Goal: Task Accomplishment & Management: Use online tool/utility

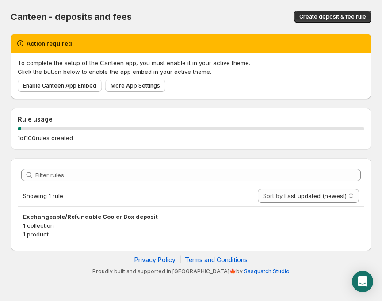
click at [65, 222] on p "1 collection" at bounding box center [191, 225] width 336 height 9
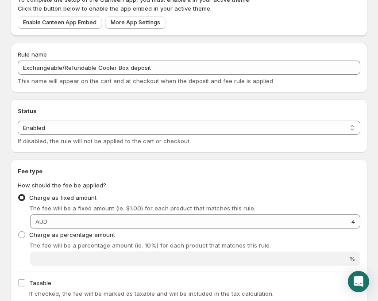
scroll to position [88, 0]
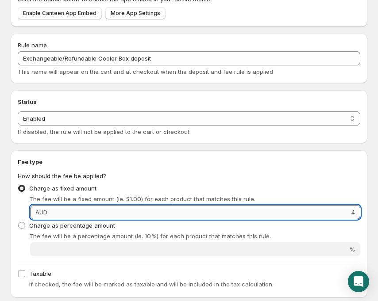
click at [355, 215] on input "4" at bounding box center [205, 212] width 310 height 14
type input "5"
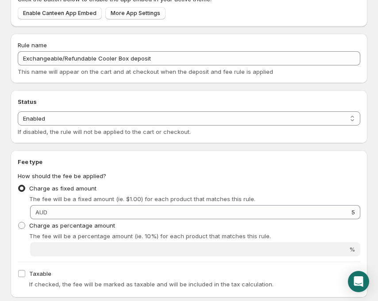
click at [237, 177] on fieldset "How should the fee be applied? Charge as fixed amount The fee will be a fixed a…" at bounding box center [189, 214] width 342 height 85
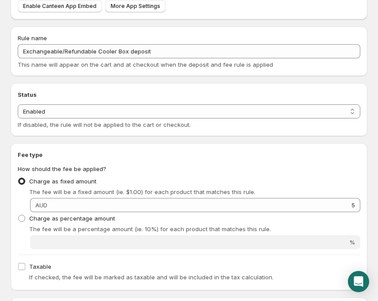
scroll to position [50, 0]
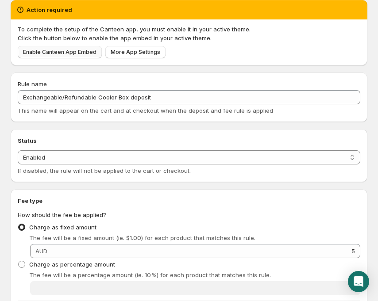
click at [81, 50] on span "Enable Canteen App Embed" at bounding box center [59, 52] width 73 height 7
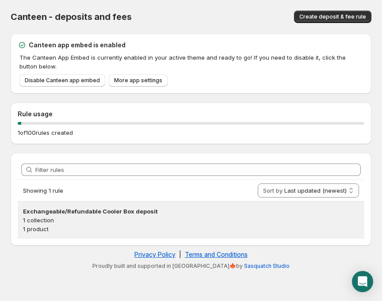
click at [95, 213] on h3 "Exchangeable/Refundable Cooler Box deposit" at bounding box center [191, 211] width 336 height 9
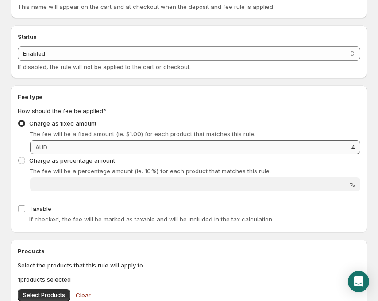
scroll to position [88, 0]
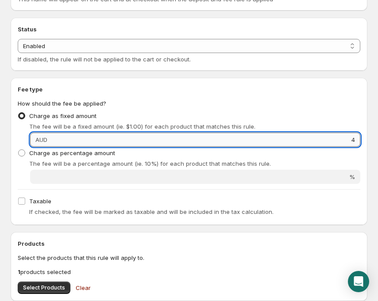
click at [358, 140] on input "4" at bounding box center [205, 140] width 310 height 14
type input "5"
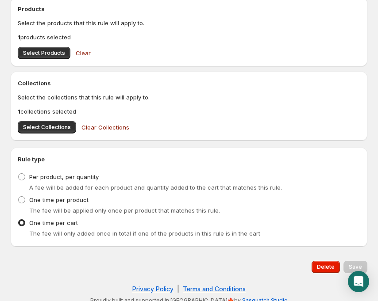
scroll to position [331, 0]
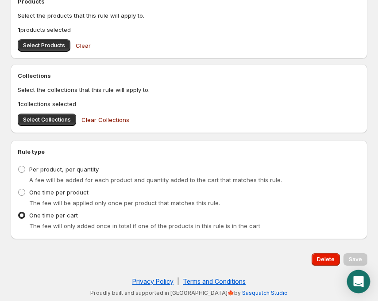
click at [358, 283] on icon "Open Intercom Messenger" at bounding box center [358, 281] width 10 height 11
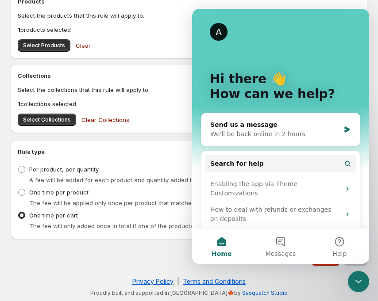
scroll to position [0, 0]
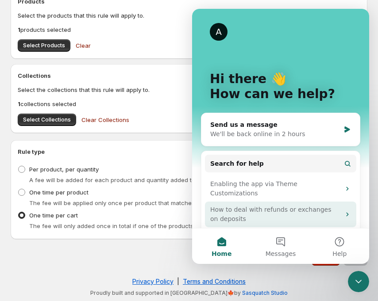
click at [314, 205] on div "How to deal with refunds or exchanges on deposits" at bounding box center [275, 214] width 130 height 19
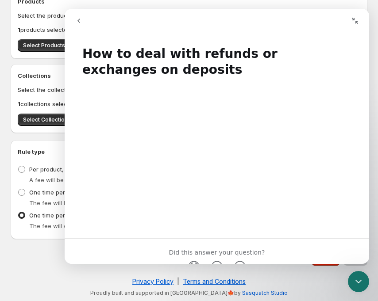
click at [356, 18] on icon "Collapse window" at bounding box center [354, 20] width 7 height 7
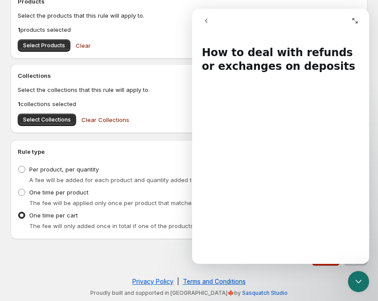
click at [153, 145] on div "Rule type Type of rule Per product, per quantity A fee will be added for each p…" at bounding box center [189, 189] width 356 height 99
click at [205, 19] on icon "go back" at bounding box center [206, 20] width 7 height 7
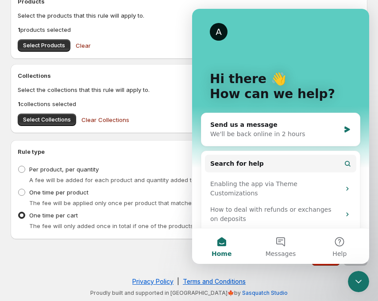
click at [130, 259] on div "Delete Save" at bounding box center [187, 258] width 360 height 16
click at [173, 32] on p "1 products selected" at bounding box center [189, 29] width 342 height 9
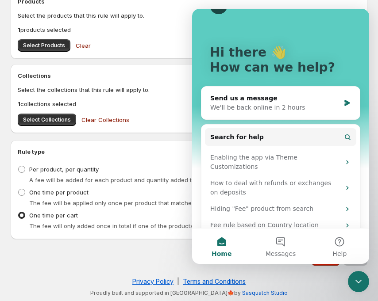
scroll to position [31, 0]
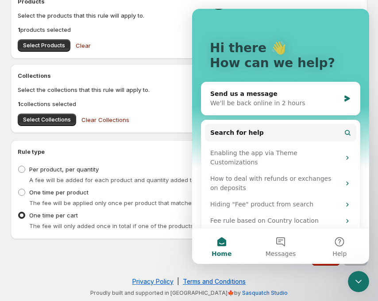
click at [50, 258] on div "Delete Save" at bounding box center [187, 258] width 360 height 16
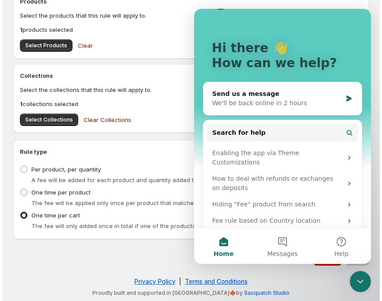
scroll to position [0, 0]
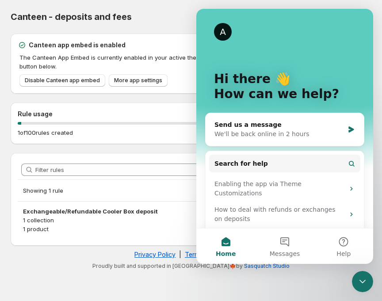
click at [226, 249] on button "Home" at bounding box center [225, 246] width 59 height 35
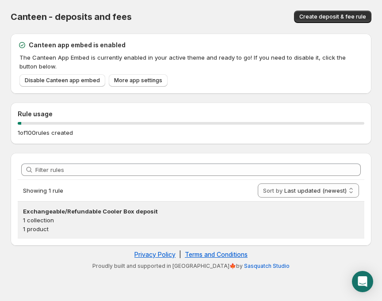
click at [113, 213] on h3 "Exchangeable/Refundable Cooler Box deposit" at bounding box center [191, 211] width 336 height 9
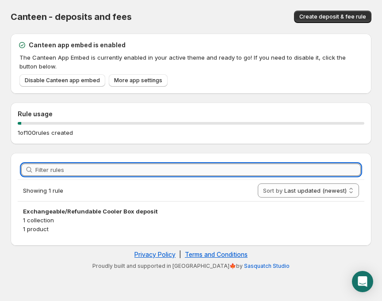
click at [62, 171] on input "Filter rules" at bounding box center [198, 170] width 326 height 12
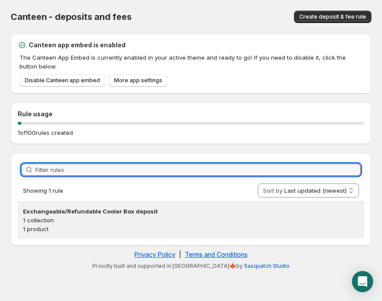
click at [83, 211] on h3 "Exchangeable/Refundable Cooler Box deposit" at bounding box center [191, 211] width 336 height 9
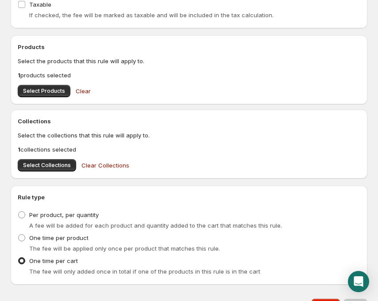
scroll to position [331, 0]
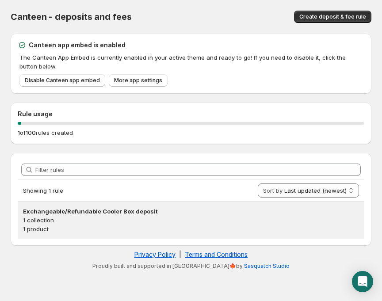
click at [156, 224] on p "1 collection" at bounding box center [191, 220] width 336 height 9
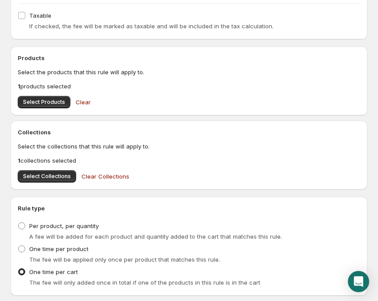
scroll to position [265, 0]
